Goal: Information Seeking & Learning: Learn about a topic

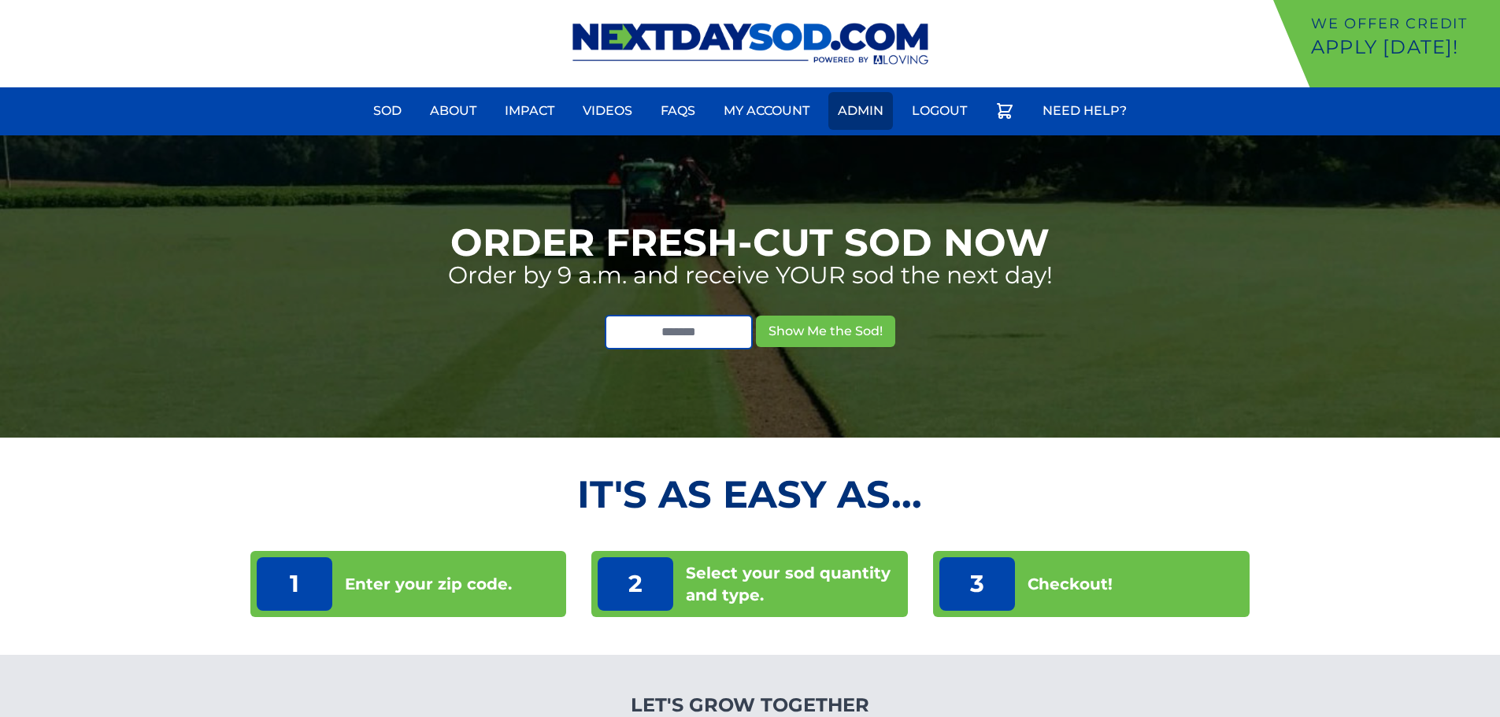
click at [855, 111] on link "Admin" at bounding box center [861, 111] width 65 height 38
click at [739, 341] on input "text" at bounding box center [679, 332] width 148 height 35
type input "*****"
click at [866, 320] on button "Show Me the Sod!" at bounding box center [825, 332] width 139 height 32
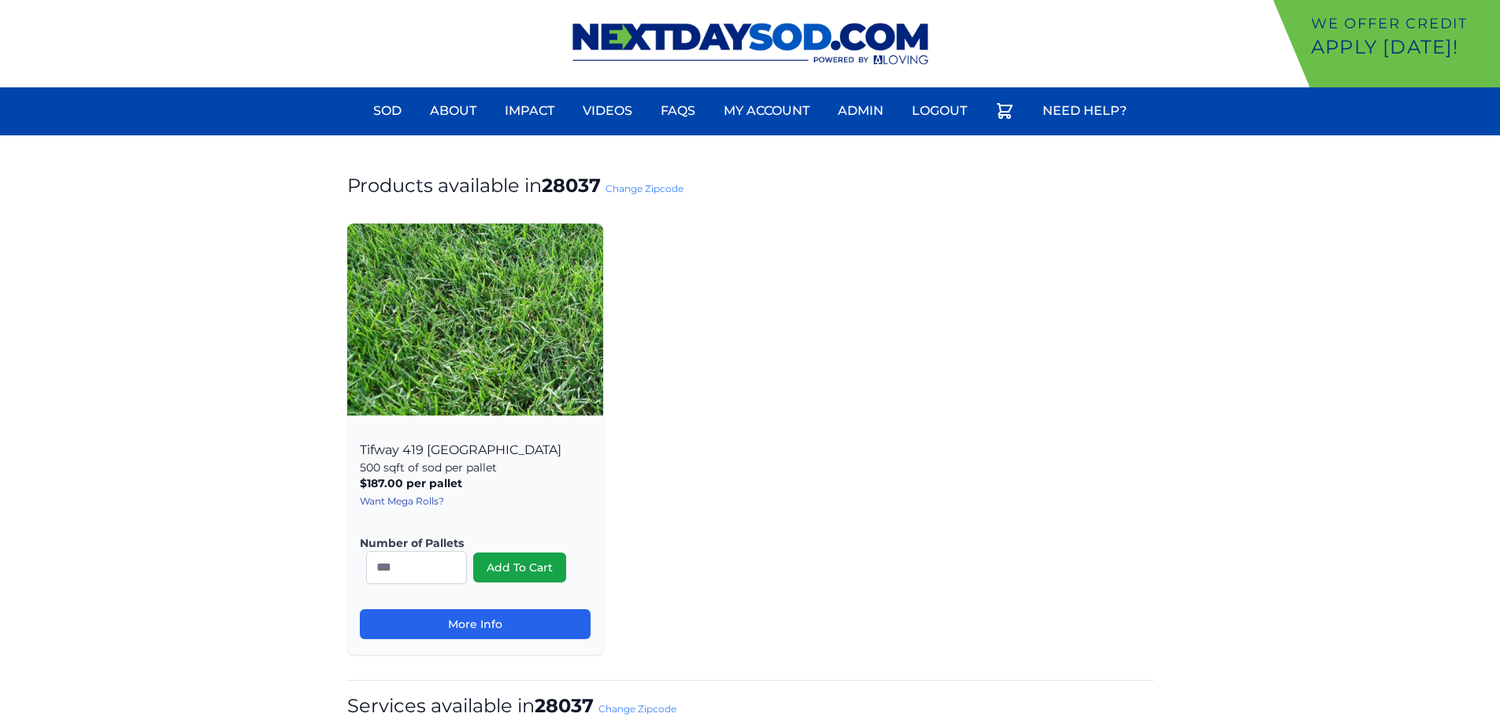
scroll to position [473, 0]
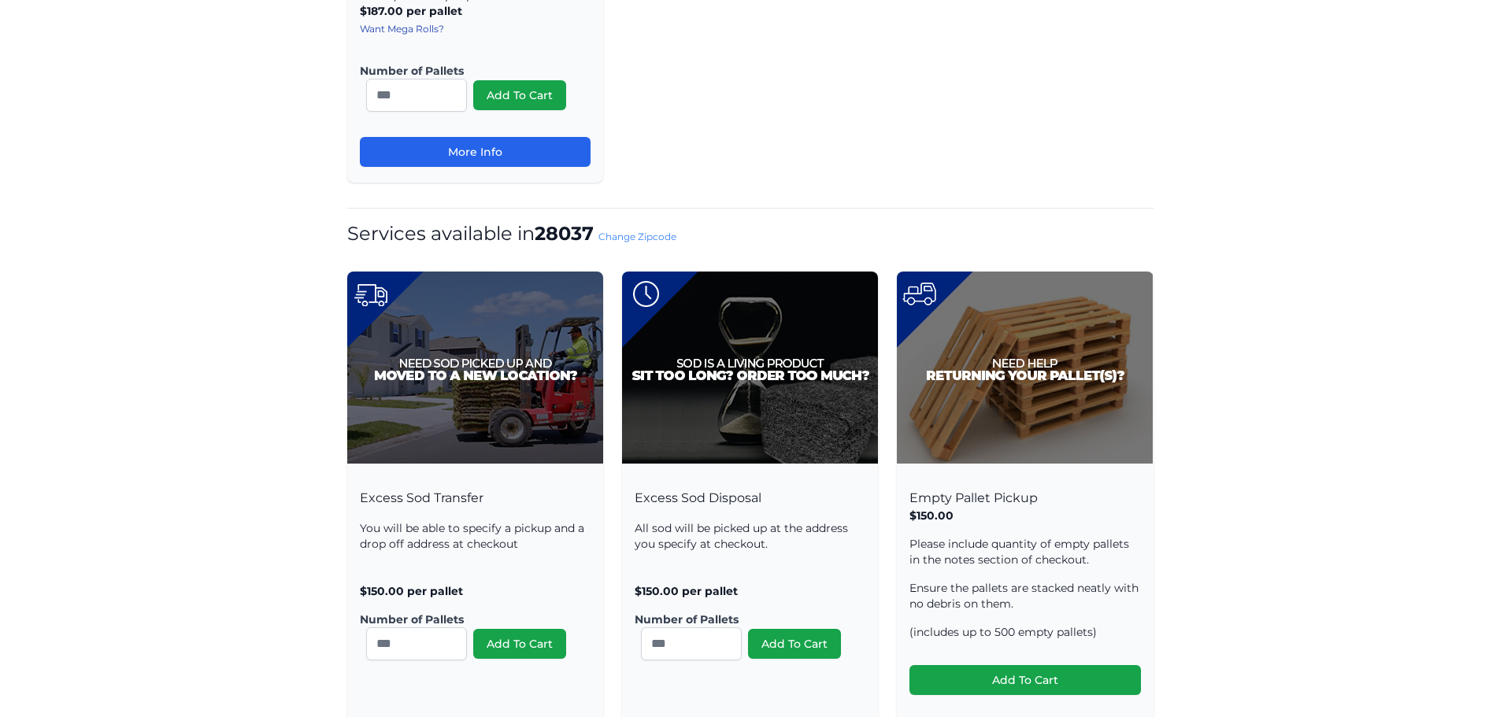
click at [369, 499] on div "Excess Sod Transfer You will be able to specify a pickup and a drop off address…" at bounding box center [475, 587] width 256 height 228
drag, startPoint x: 369, startPoint y: 499, endPoint x: 570, endPoint y: 494, distance: 201.7
click at [570, 494] on div "Excess Sod Transfer You will be able to specify a pickup and a drop off address…" at bounding box center [475, 587] width 256 height 228
copy div "Excess Sod Transfer"
click at [656, 492] on div "Excess Sod Disposal All sod will be picked up at the address you specify at che…" at bounding box center [750, 587] width 256 height 228
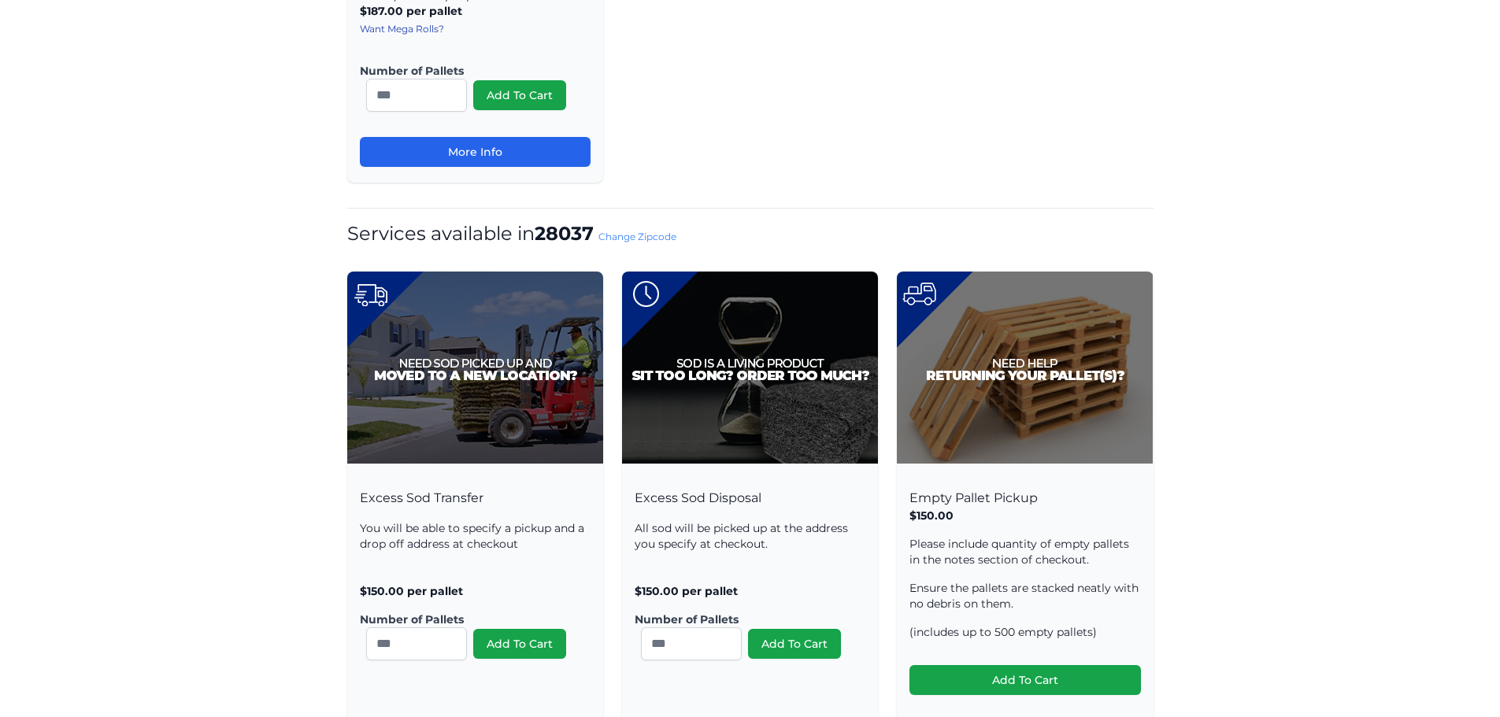
drag, startPoint x: 656, startPoint y: 492, endPoint x: 751, endPoint y: 496, distance: 94.6
click at [751, 496] on div "Excess Sod Disposal All sod will be picked up at the address you specify at che…" at bounding box center [750, 587] width 256 height 228
copy div "Excess Sod Disposal"
click at [929, 495] on div "Empty Pallet Pickup $150.00 Please include quantity of empty pallets in the not…" at bounding box center [1025, 604] width 256 height 263
drag, startPoint x: 929, startPoint y: 495, endPoint x: 1068, endPoint y: 491, distance: 139.5
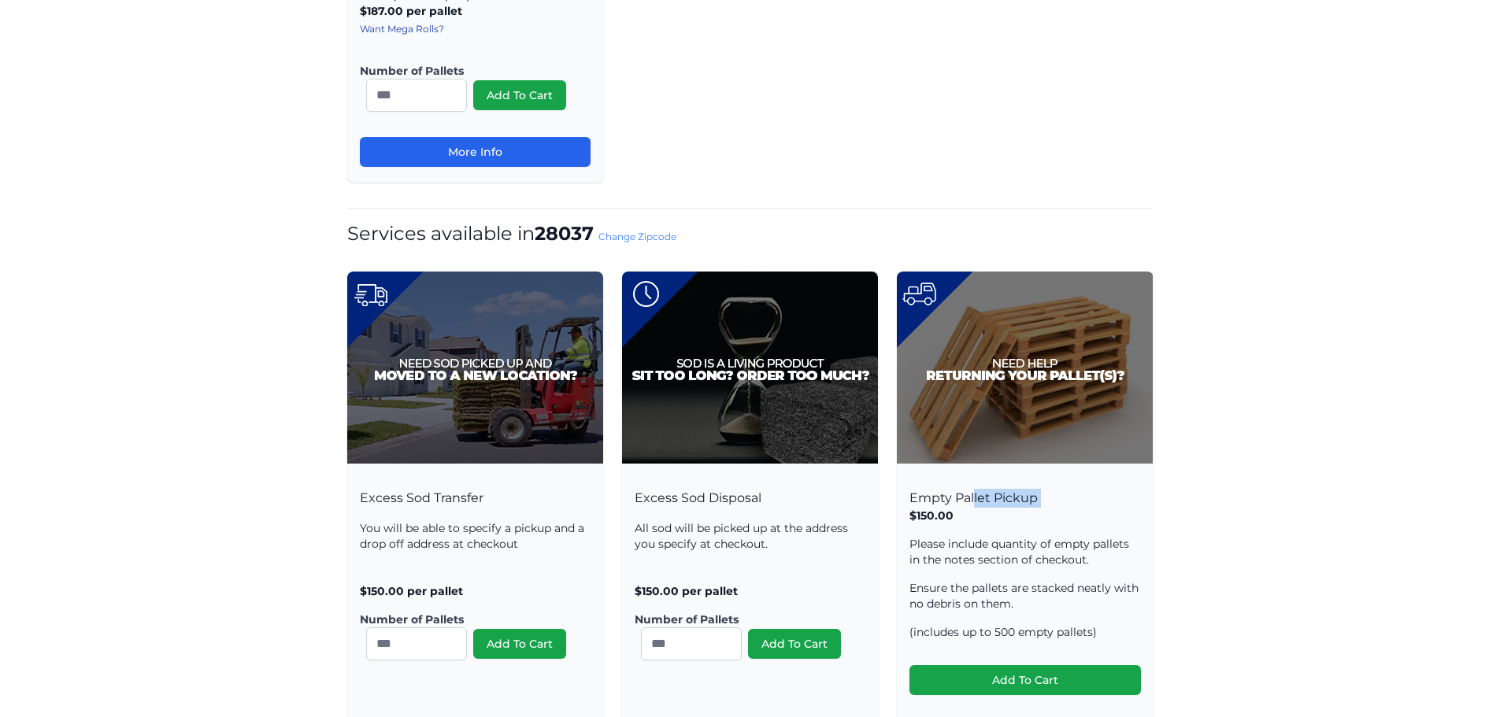
click at [1068, 491] on div "Empty Pallet Pickup $150.00 Please include quantity of empty pallets in the not…" at bounding box center [1025, 604] width 256 height 263
copy div "Empty Pallet Pickup"
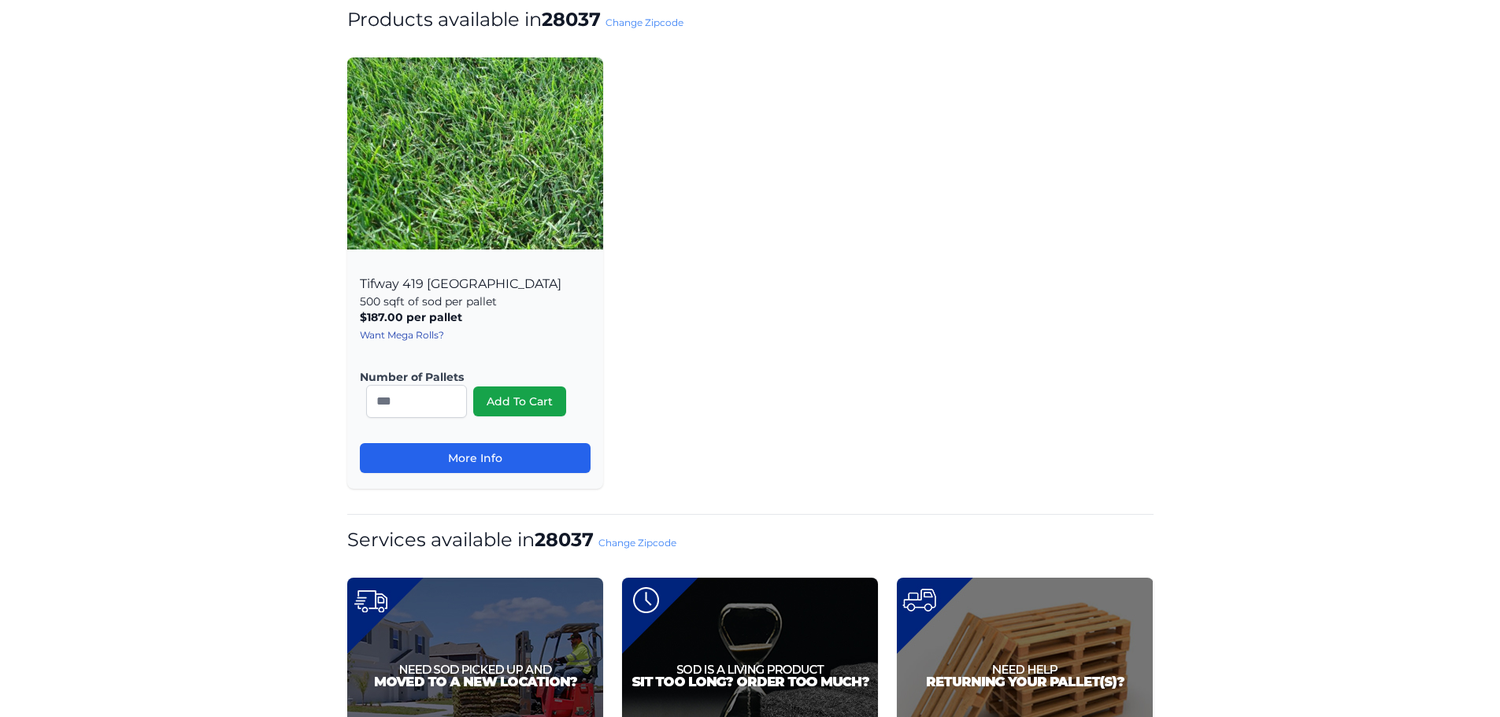
scroll to position [0, 0]
